Goal: Share content: Share content

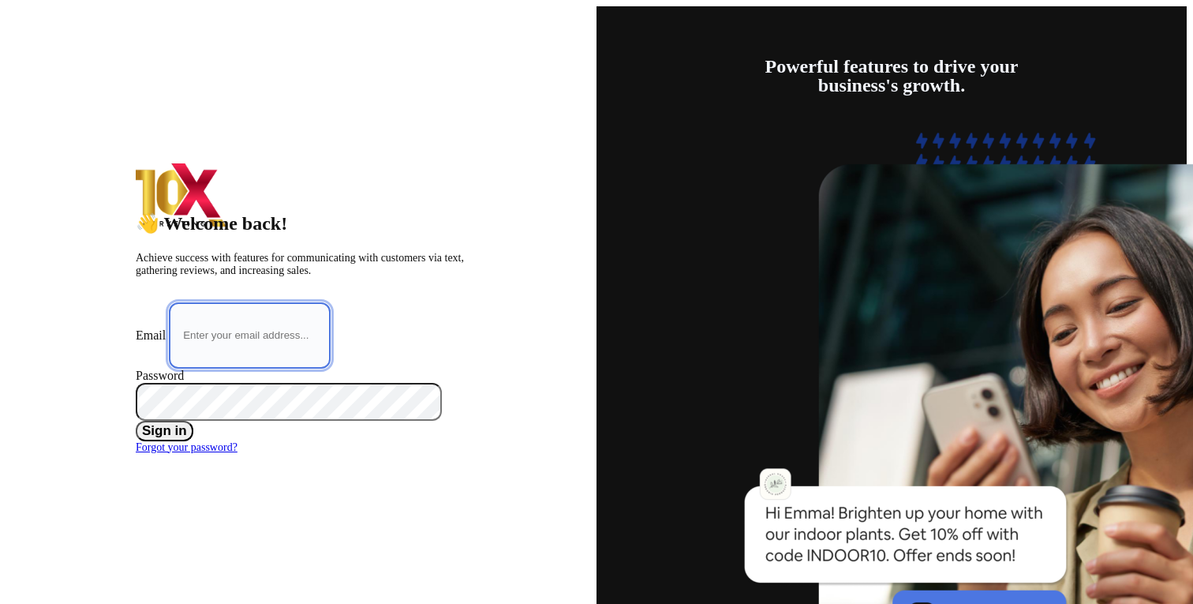
type input "[EMAIL_ADDRESS][DOMAIN_NAME]"
click at [193, 426] on button "Sign in" at bounding box center [165, 431] width 58 height 21
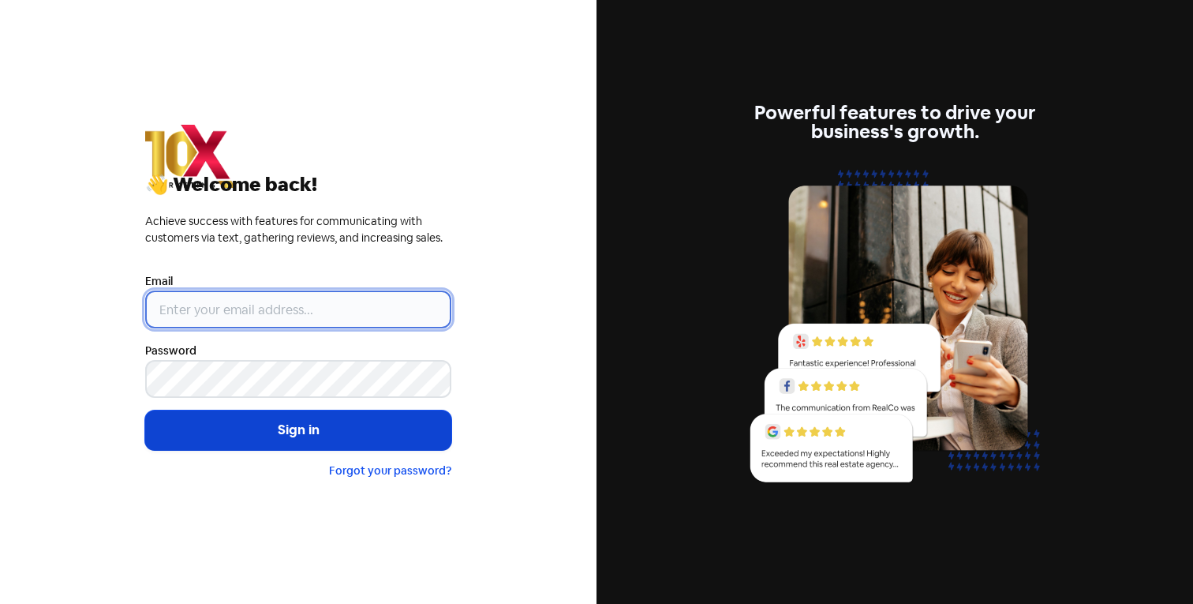
type input "[EMAIL_ADDRESS][DOMAIN_NAME]"
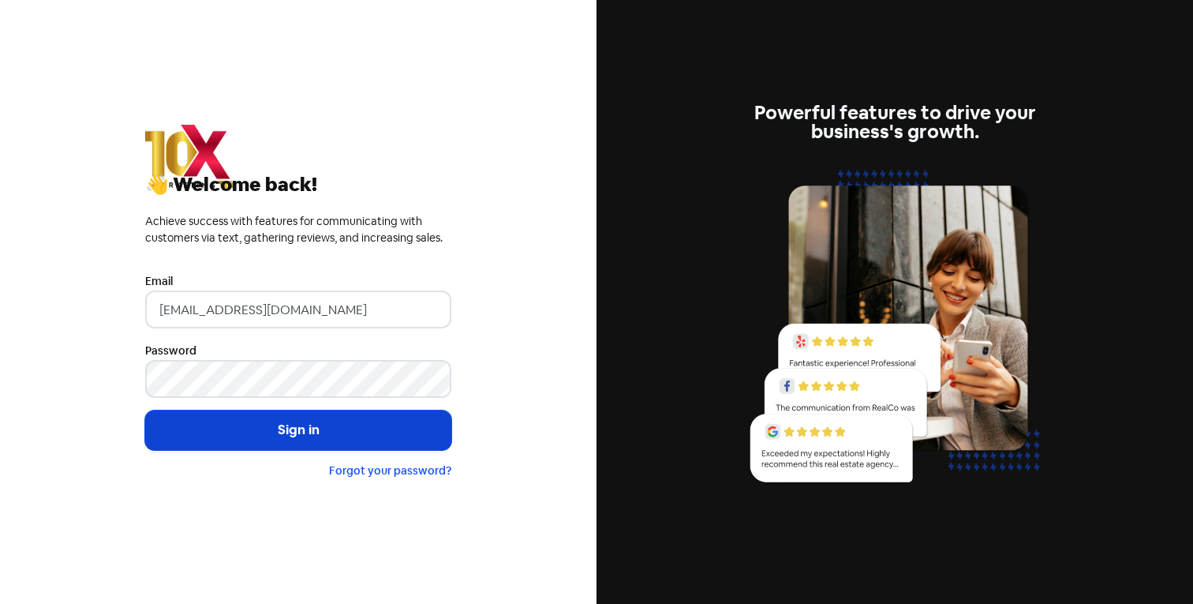
click at [224, 423] on button "Sign in" at bounding box center [298, 429] width 306 height 39
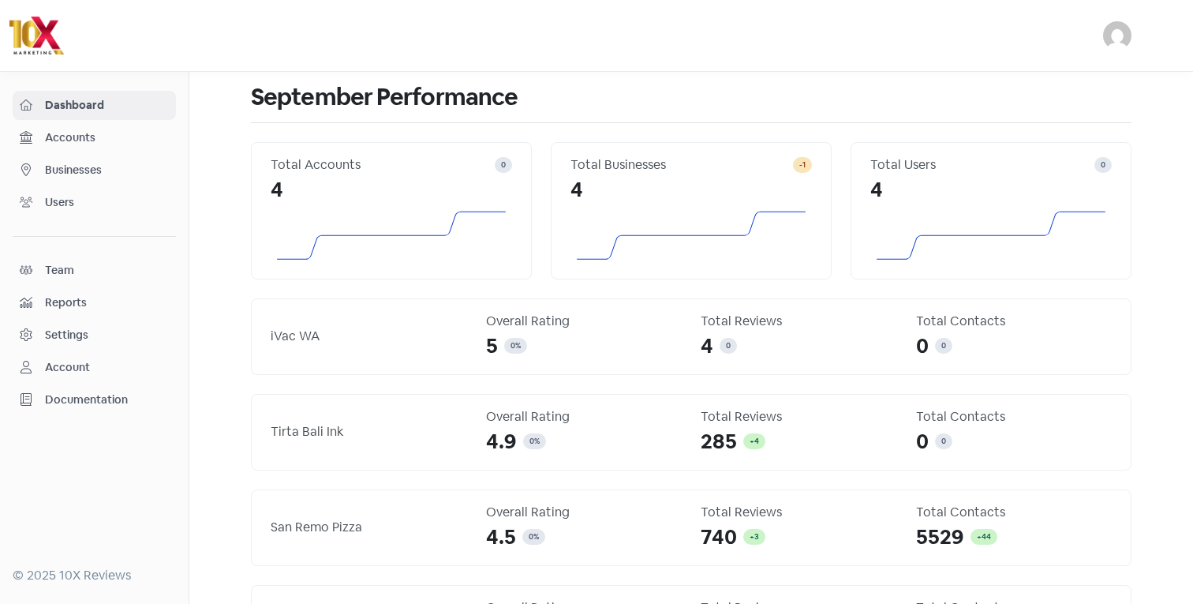
click at [92, 172] on span "Businesses" at bounding box center [107, 170] width 124 height 17
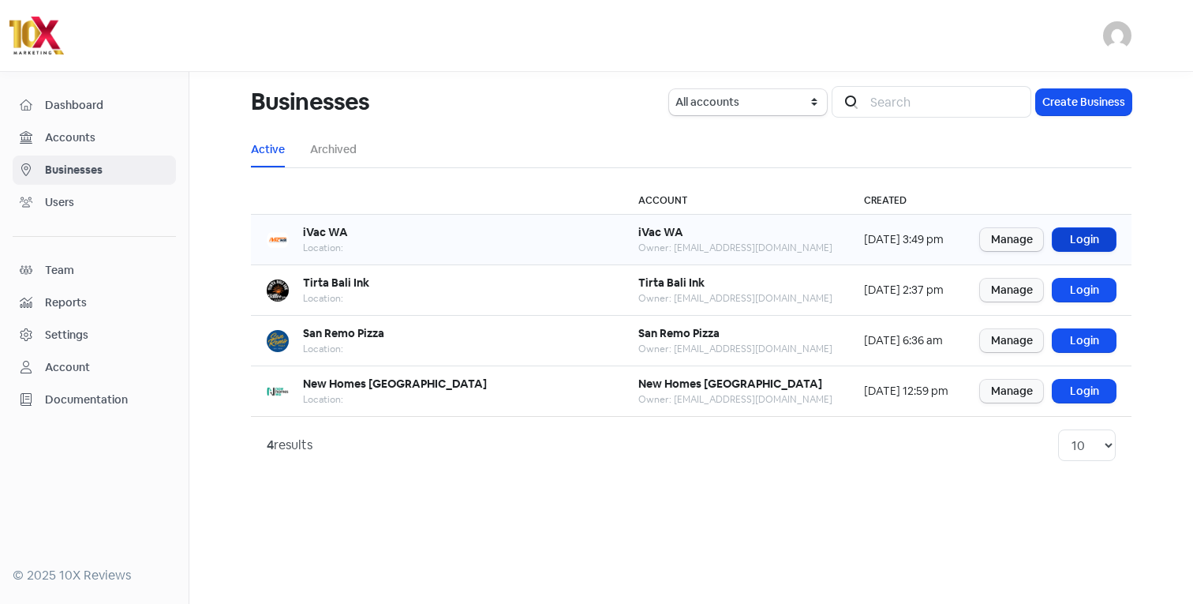
click at [1093, 232] on link "Login" at bounding box center [1083, 239] width 63 height 23
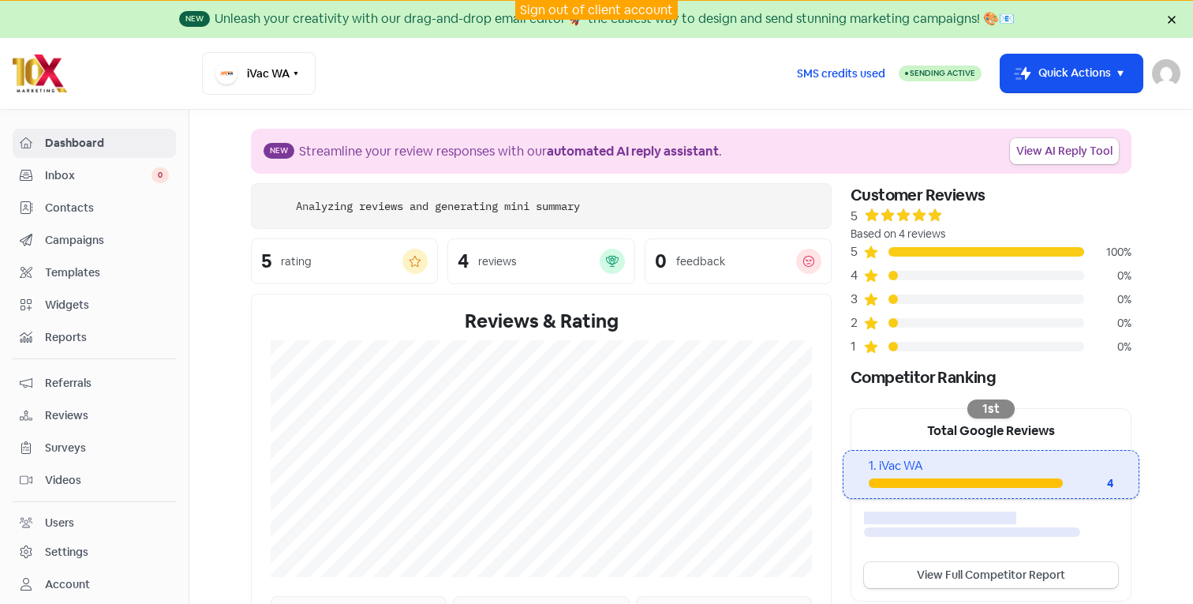
scroll to position [33, 0]
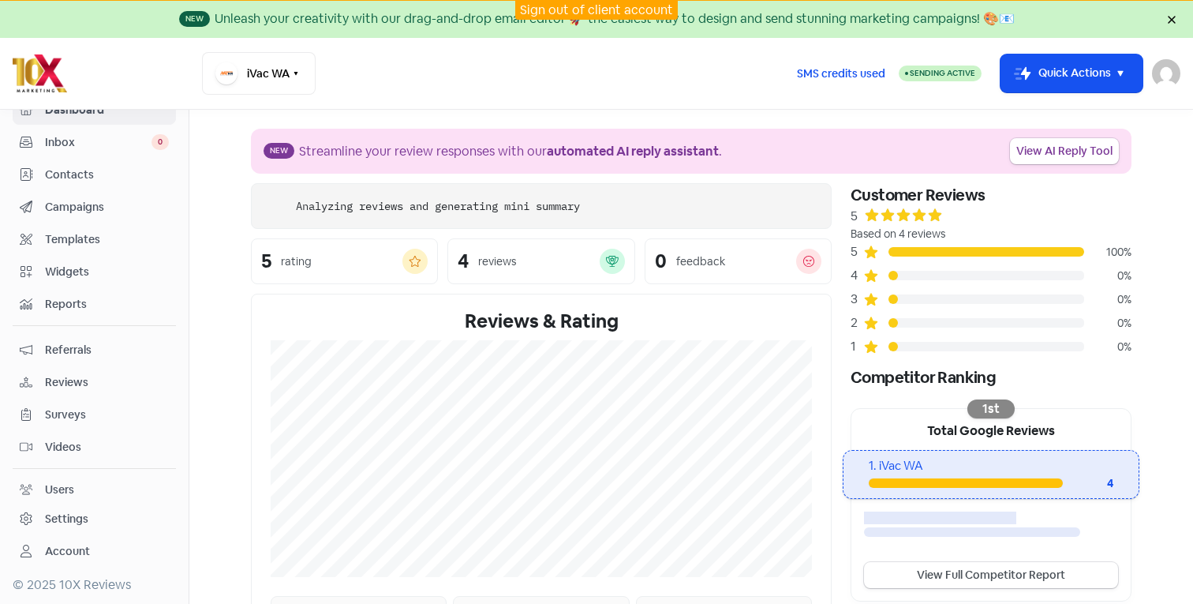
click at [115, 359] on link "Referrals" at bounding box center [94, 349] width 163 height 29
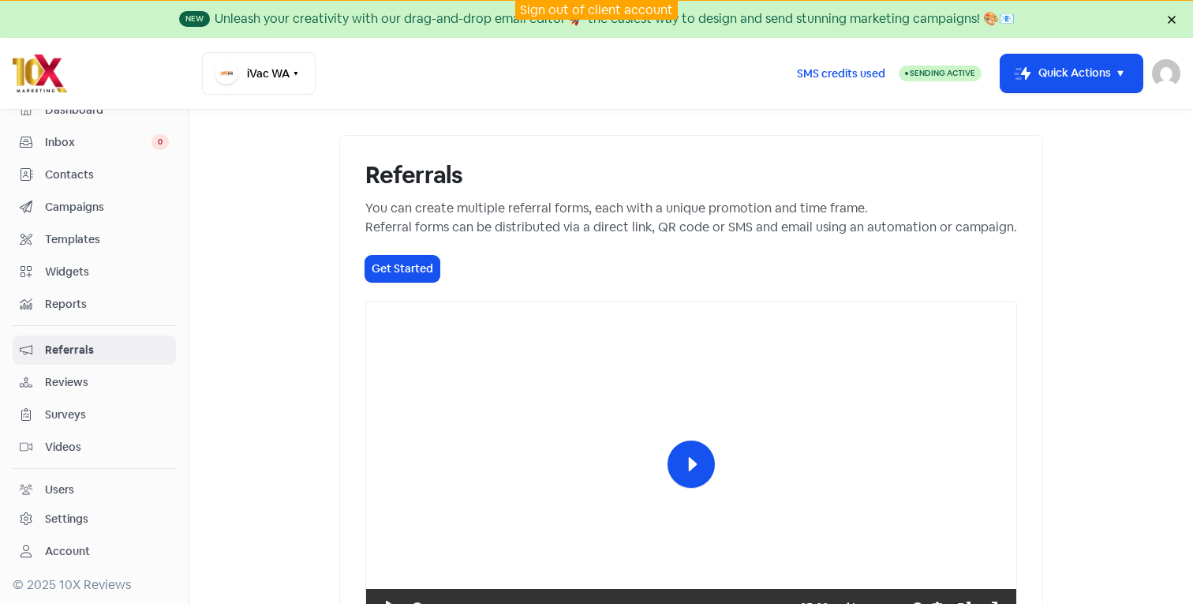
click at [107, 391] on link "Reviews" at bounding box center [94, 382] width 163 height 29
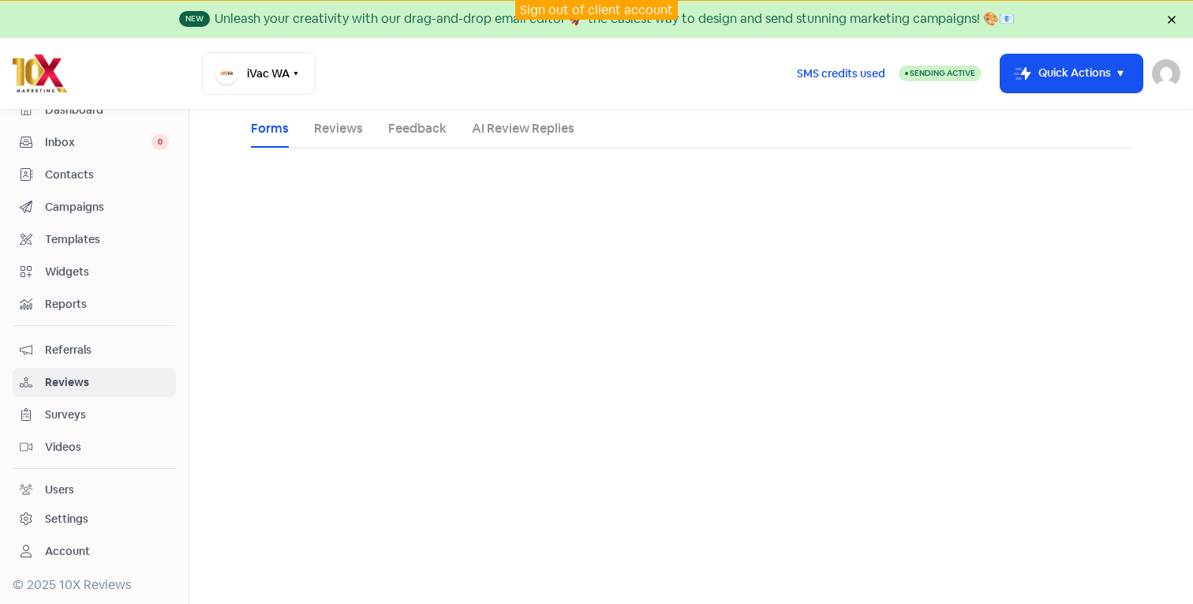
click at [416, 129] on link "Feedback" at bounding box center [417, 128] width 58 height 19
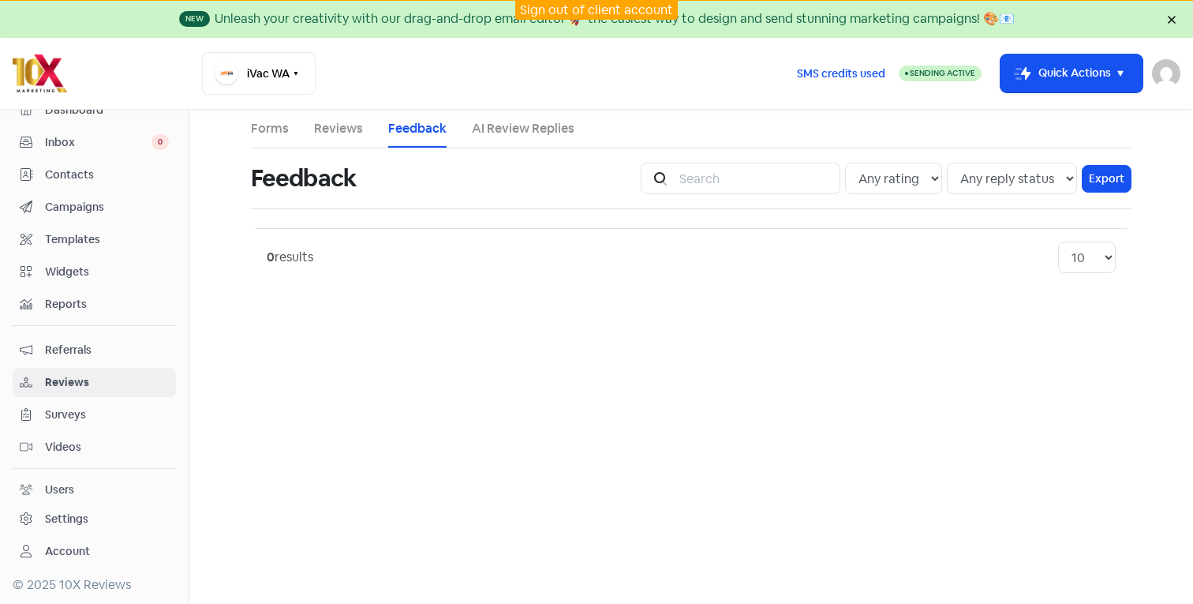
click at [353, 128] on link "Reviews" at bounding box center [338, 128] width 49 height 19
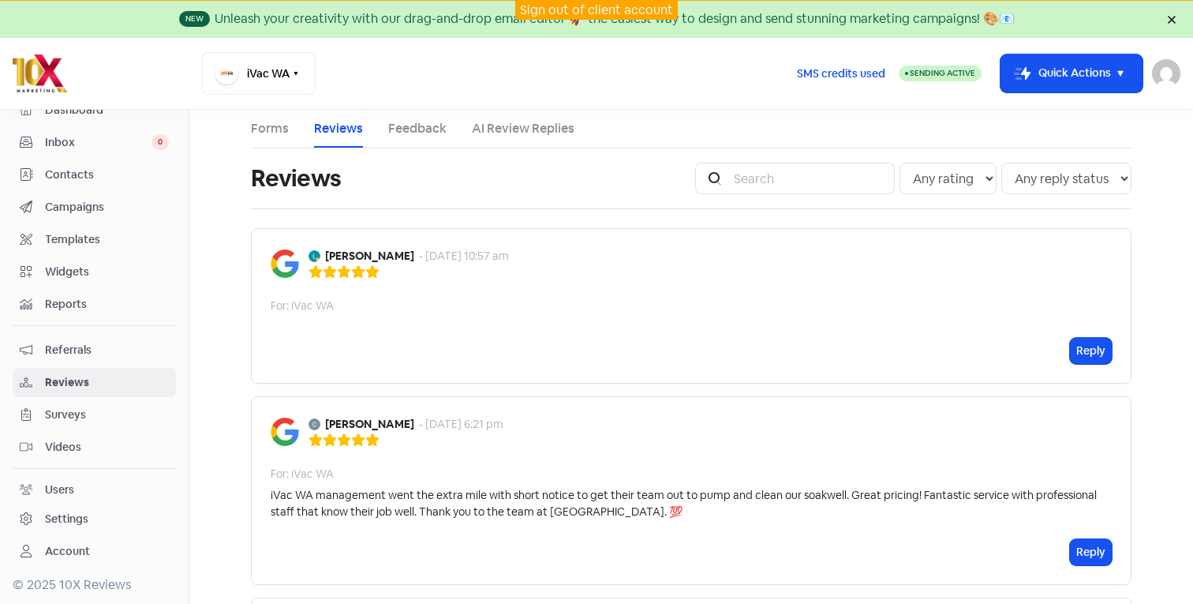
click at [290, 119] on ul "Forms Reviews Feedback AI Review Replies" at bounding box center [691, 129] width 880 height 39
click at [253, 135] on link "Forms" at bounding box center [270, 128] width 38 height 19
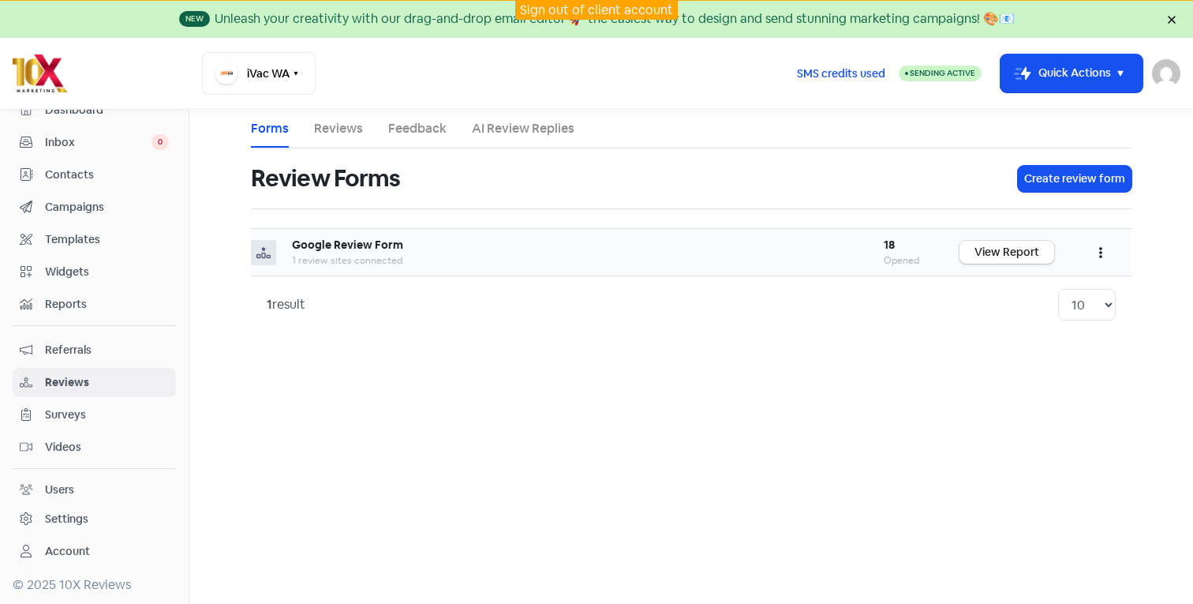
click at [1107, 250] on button "button" at bounding box center [1101, 252] width 30 height 37
click at [1157, 251] on main "Forms Reviews Feedback AI Review Replies Review Forms Create review form Google…" at bounding box center [691, 357] width 1004 height 494
click at [1091, 248] on button "button" at bounding box center [1101, 252] width 30 height 37
click at [326, 133] on link "Reviews" at bounding box center [338, 128] width 49 height 19
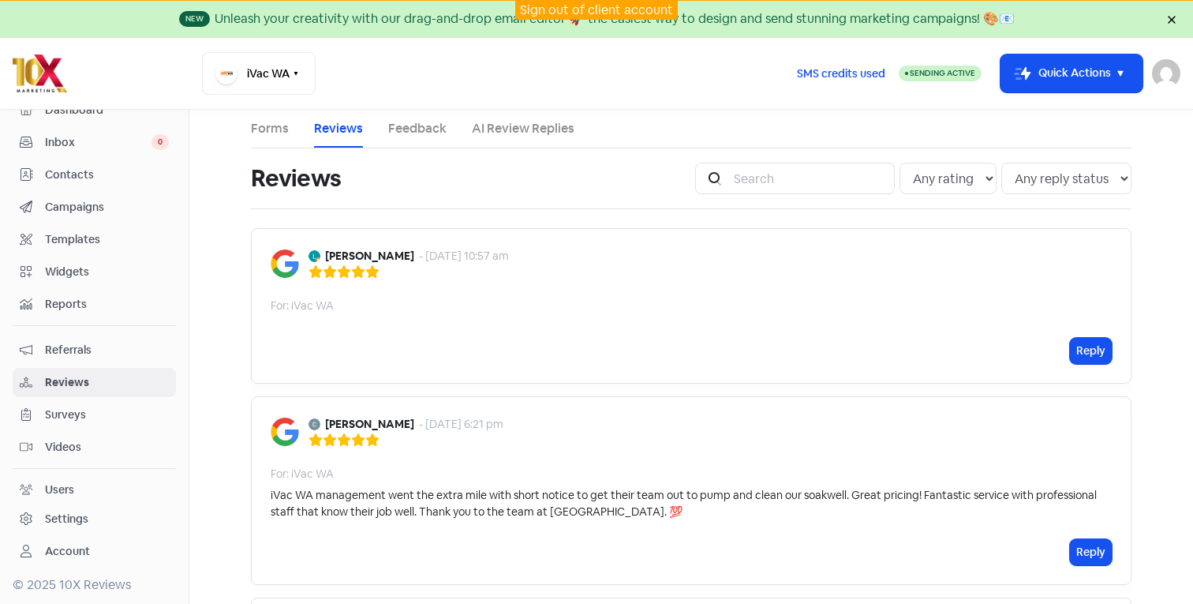
click at [395, 132] on link "Feedback" at bounding box center [417, 128] width 58 height 19
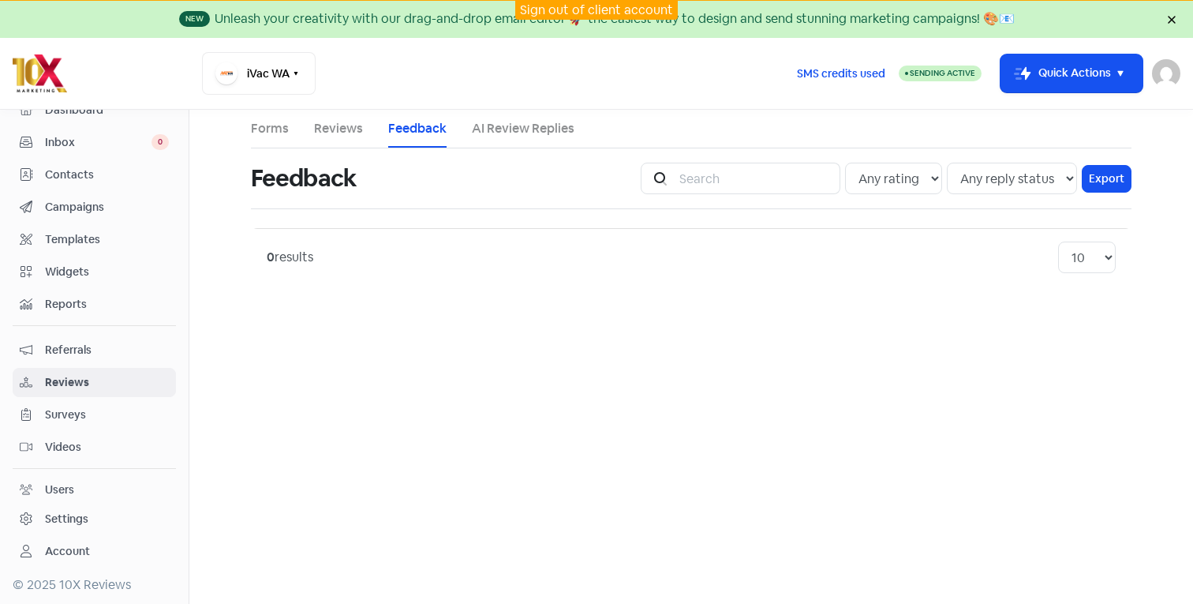
click at [278, 136] on link "Forms" at bounding box center [270, 128] width 38 height 19
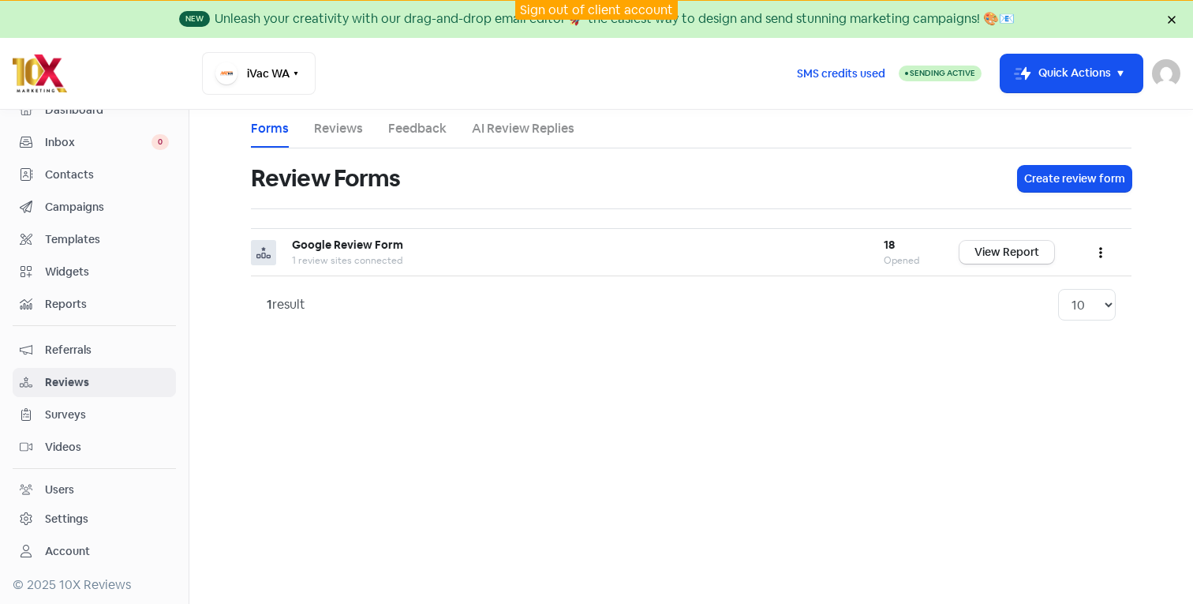
click at [510, 130] on link "AI Review Replies" at bounding box center [523, 128] width 103 height 19
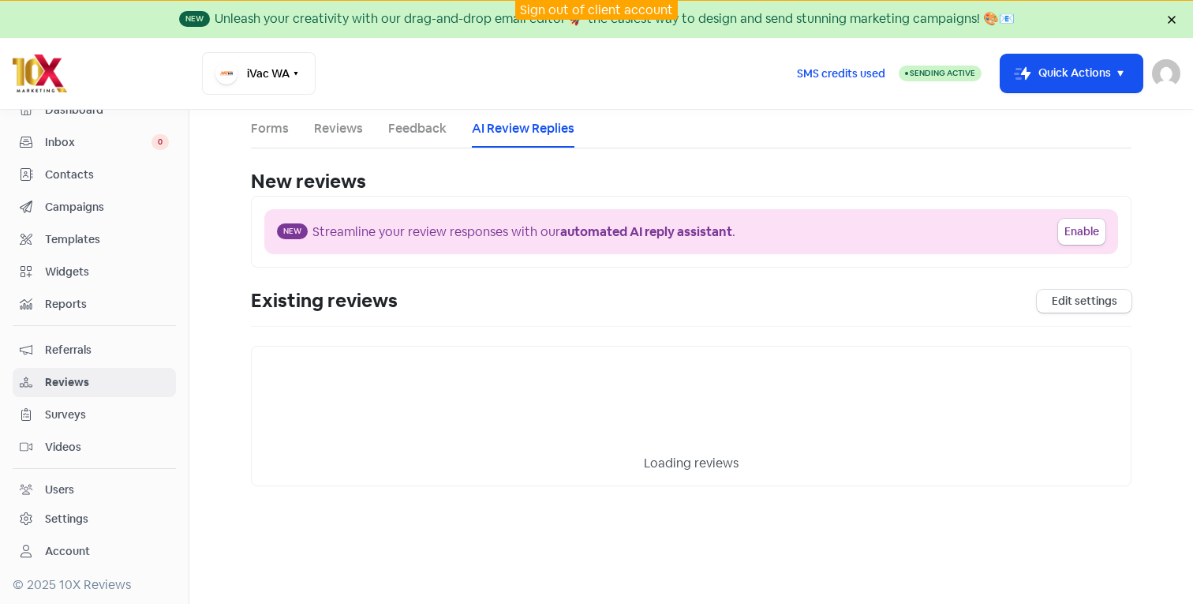
click at [247, 134] on div "Forms Reviews Feedback AI Review Replies New reviews Enable AI Review Replies D…" at bounding box center [690, 298] width 899 height 376
click at [282, 133] on link "Forms" at bounding box center [270, 128] width 38 height 19
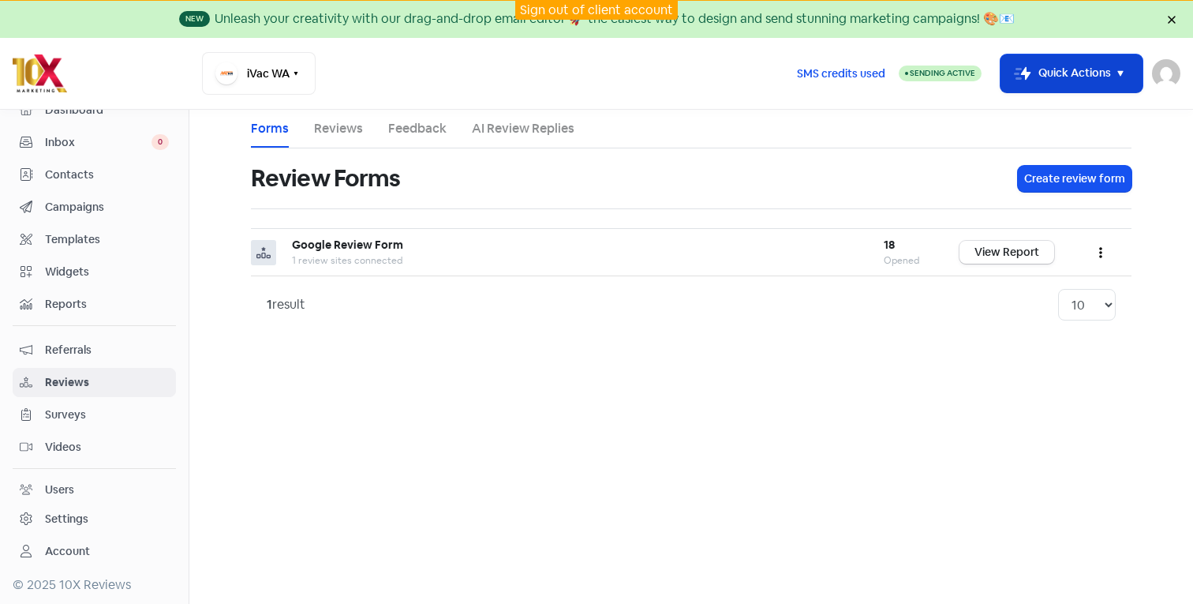
click at [1110, 78] on button "Icon For Thunder-move Quick Actions" at bounding box center [1071, 73] width 142 height 38
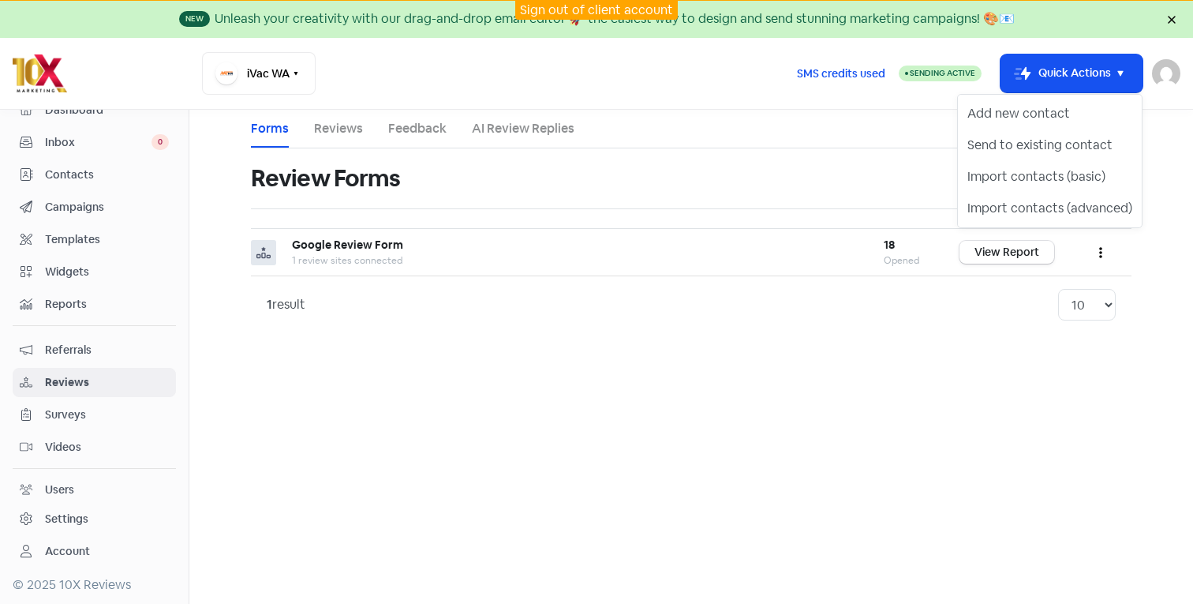
click at [516, 190] on div "Review Forms" at bounding box center [625, 178] width 748 height 50
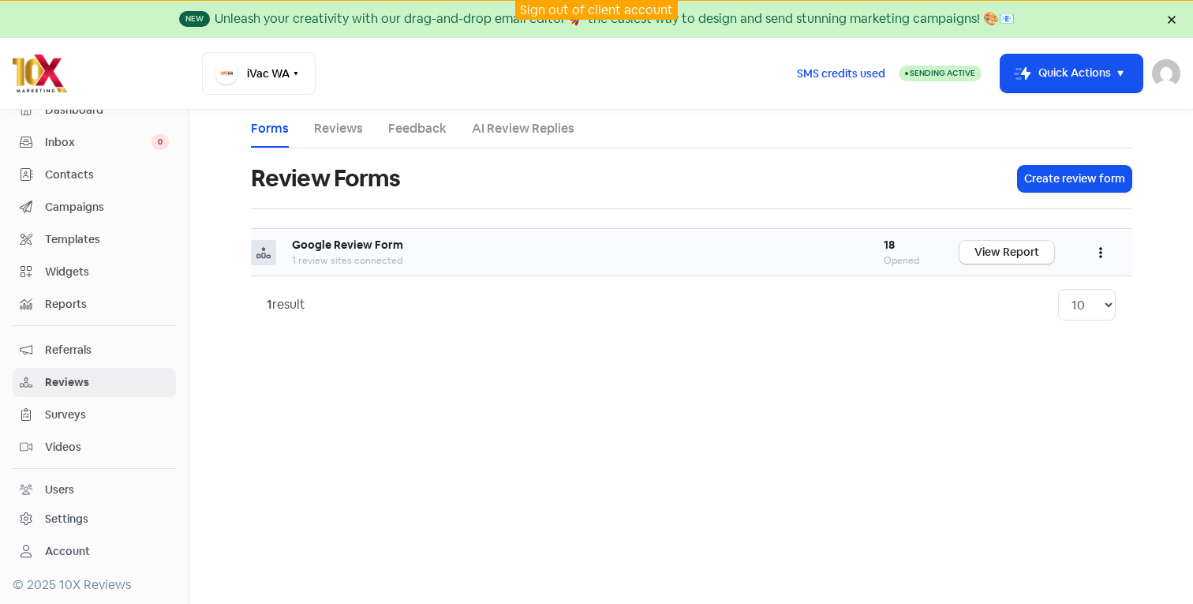
click at [1094, 250] on button "button" at bounding box center [1101, 252] width 30 height 37
click at [999, 350] on link "Share" at bounding box center [1048, 355] width 133 height 32
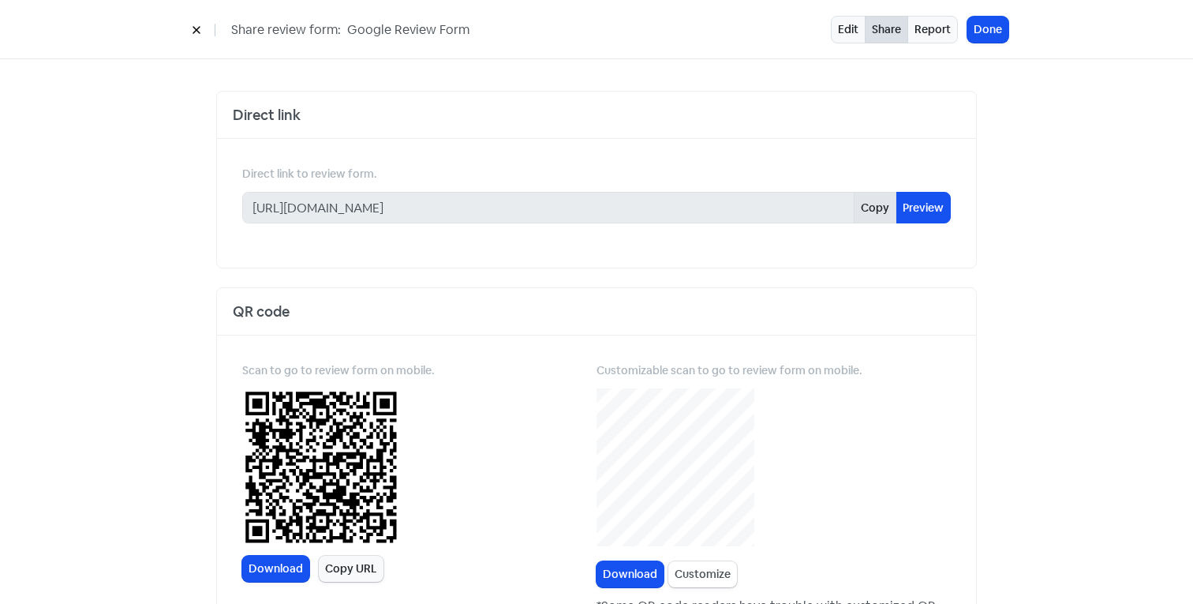
click at [877, 209] on button "Copy" at bounding box center [875, 208] width 43 height 32
click at [192, 29] on icon at bounding box center [196, 29] width 9 height 9
